Goal: Task Accomplishment & Management: Complete application form

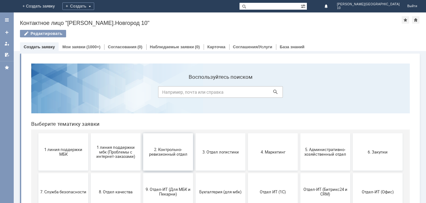
click at [163, 153] on span "2. Контрольно-ревизионный отдел" at bounding box center [168, 151] width 46 height 9
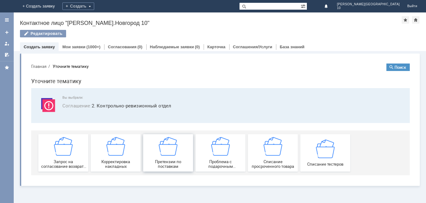
click at [165, 154] on img at bounding box center [168, 146] width 19 height 19
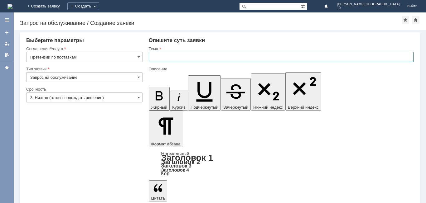
click at [154, 58] on input "text" at bounding box center [281, 57] width 264 height 10
click at [193, 57] on input "акт расхождений" at bounding box center [281, 57] width 264 height 10
type input "акт расхождений № НН Т2-001272 от [DATE]"
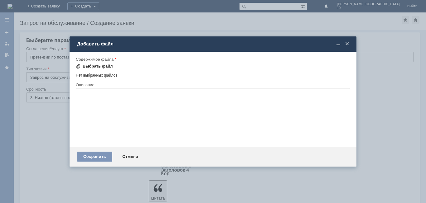
click at [83, 63] on div "Выбрать файл" at bounding box center [94, 66] width 37 height 7
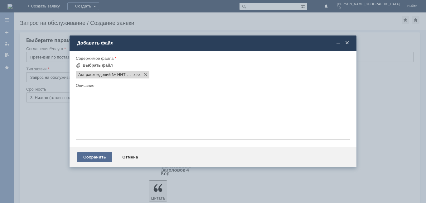
click at [103, 160] on div "Сохранить" at bounding box center [94, 157] width 35 height 10
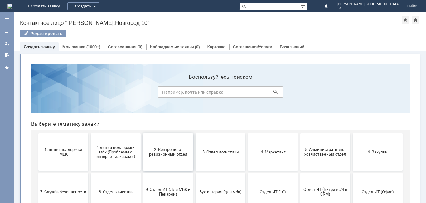
click at [164, 157] on button "2. Контрольно-ревизионный отдел" at bounding box center [168, 151] width 50 height 37
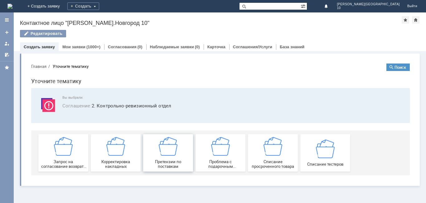
click at [166, 161] on span "Претензии по поставкам" at bounding box center [168, 164] width 46 height 9
click at [80, 47] on link "Мои заявки" at bounding box center [73, 47] width 23 height 5
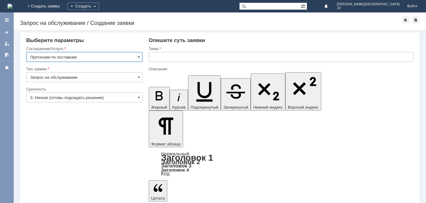
click at [158, 57] on input "text" at bounding box center [281, 57] width 264 height 10
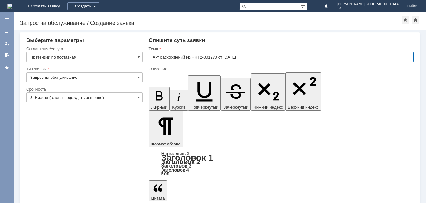
type input "Акт расхождений № ННТ2-001270 от 12.10.2025 г."
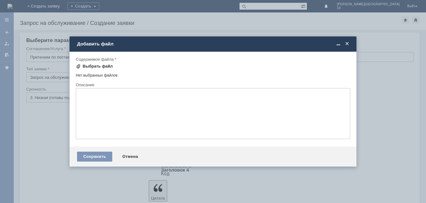
click at [102, 64] on div "Выбрать файл" at bounding box center [98, 66] width 30 height 5
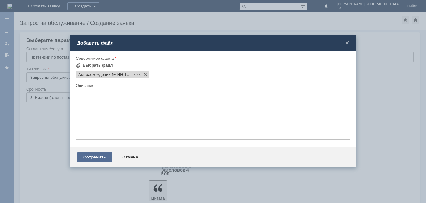
click at [92, 156] on div "Сохранить" at bounding box center [94, 157] width 35 height 10
